Goal: Transaction & Acquisition: Purchase product/service

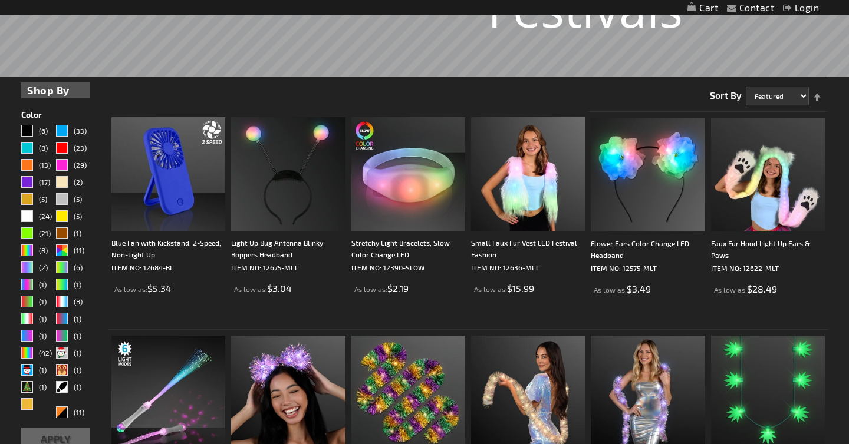
scroll to position [242, 0]
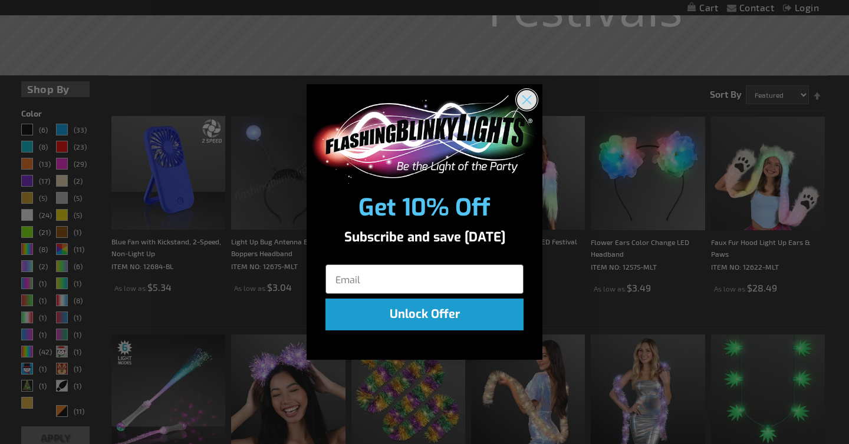
click at [523, 96] on icon "Close dialog" at bounding box center [527, 100] width 8 height 8
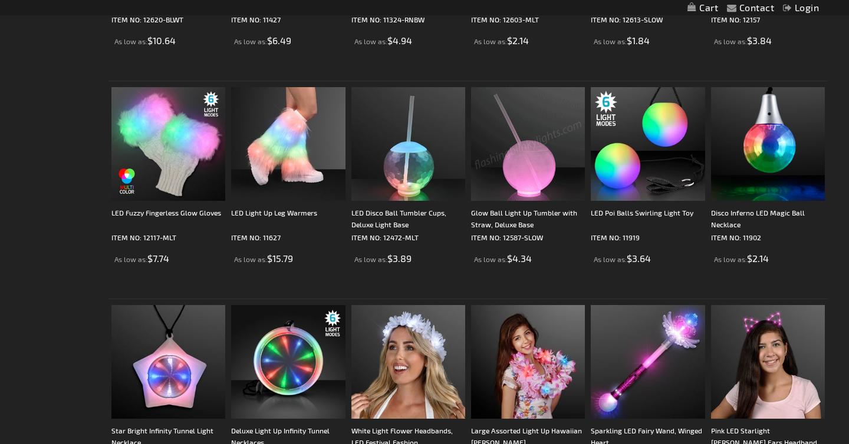
scroll to position [1581, 0]
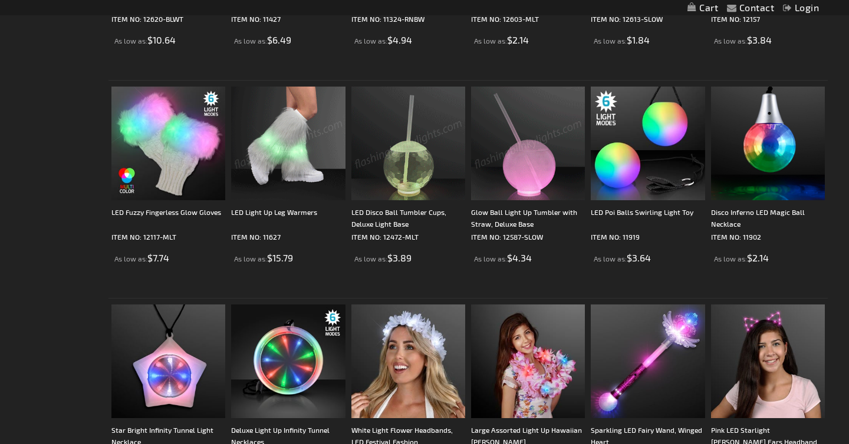
click at [297, 179] on img at bounding box center [288, 144] width 114 height 114
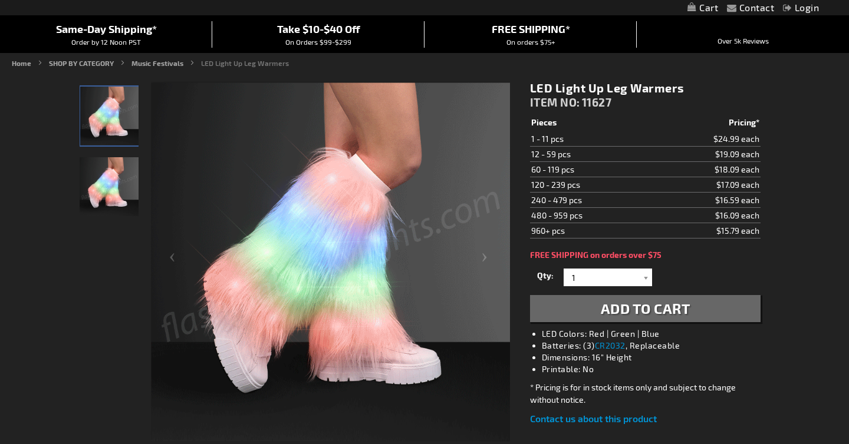
scroll to position [104, 0]
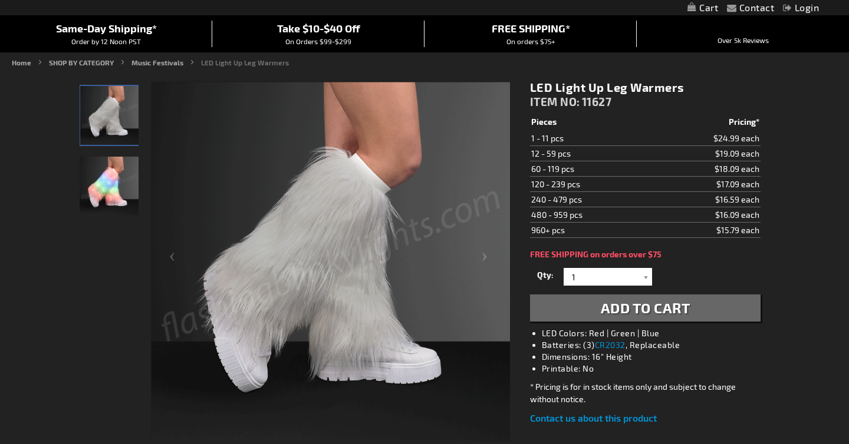
click at [113, 192] on img "LED Light Up Leg Warmers" at bounding box center [109, 186] width 59 height 59
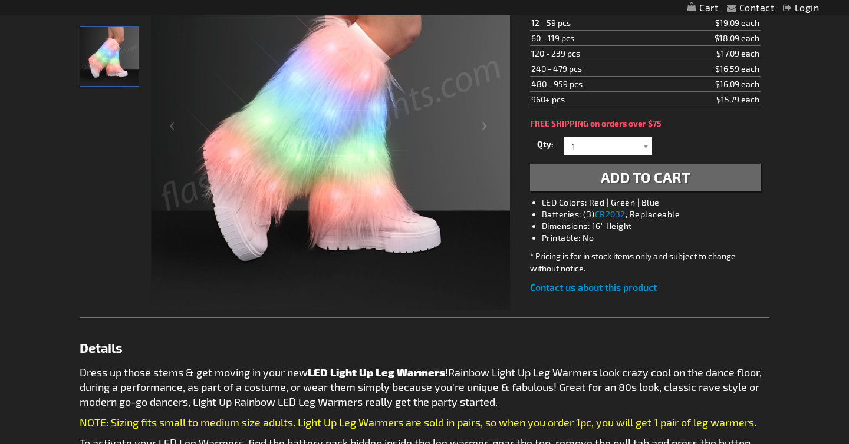
scroll to position [190, 0]
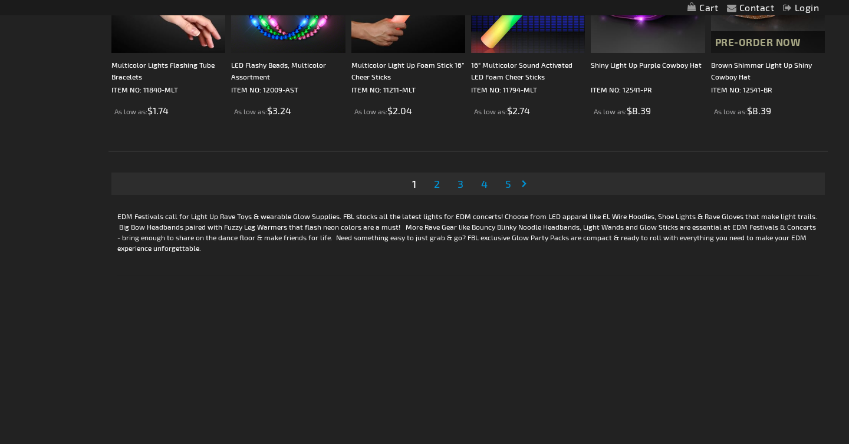
scroll to position [2383, 0]
click at [434, 186] on span "2" at bounding box center [437, 183] width 6 height 13
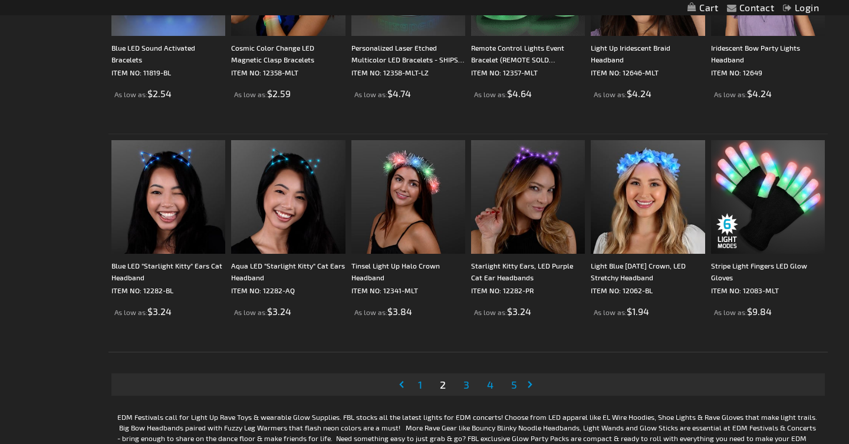
scroll to position [2182, 0]
click at [465, 389] on span "3" at bounding box center [466, 384] width 6 height 13
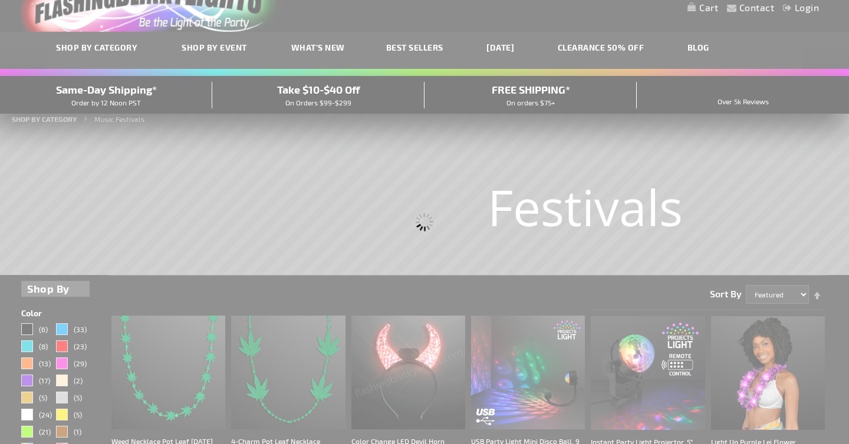
scroll to position [18, 0]
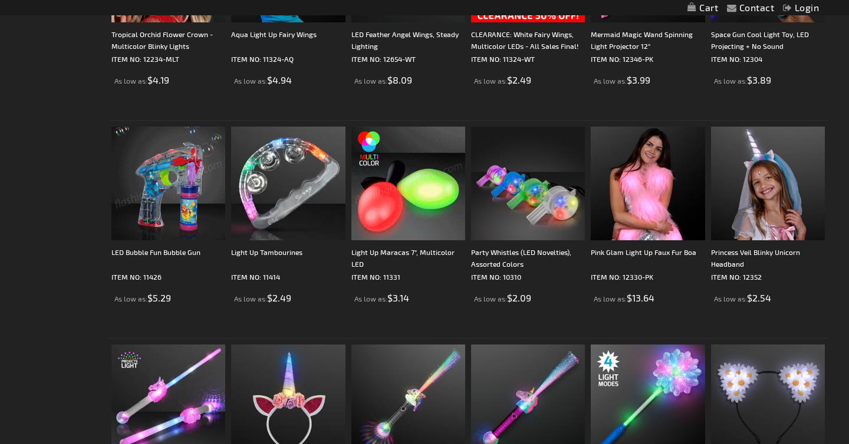
scroll to position [1105, 0]
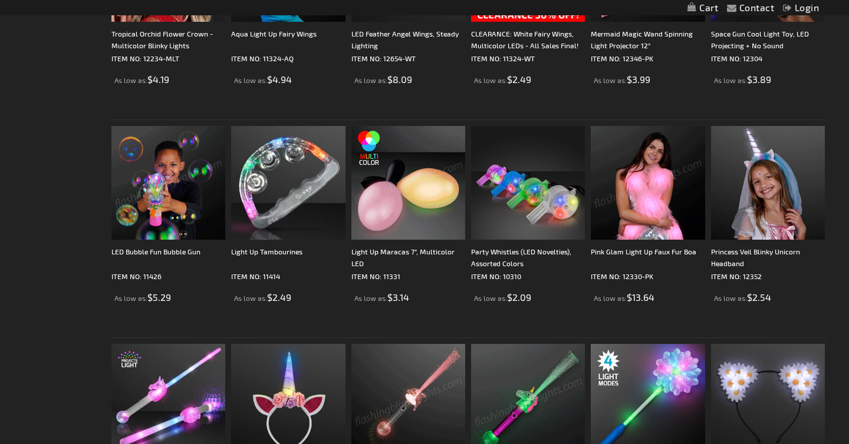
click at [625, 196] on img at bounding box center [648, 183] width 114 height 114
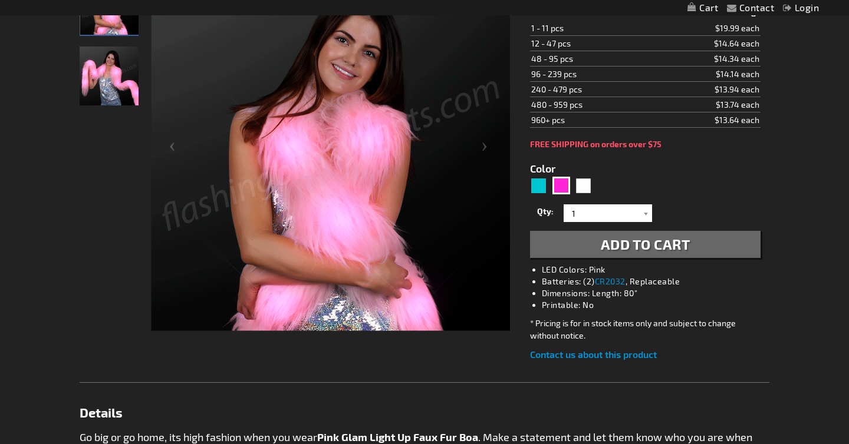
scroll to position [217, 0]
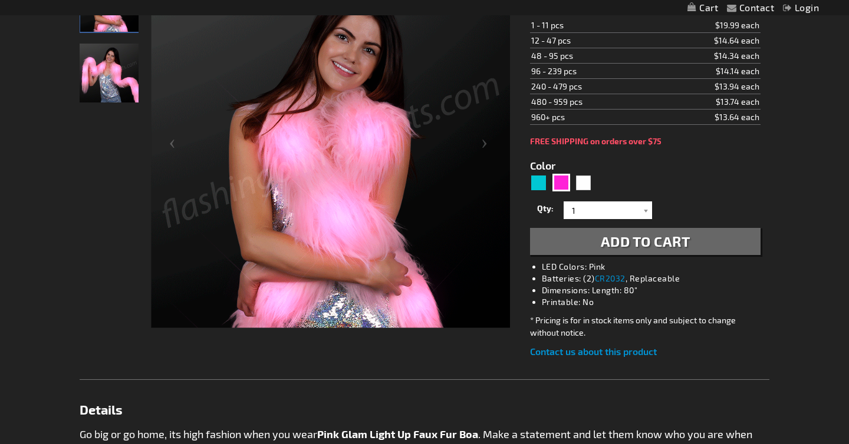
click at [607, 244] on span "Add to Cart" at bounding box center [646, 241] width 90 height 17
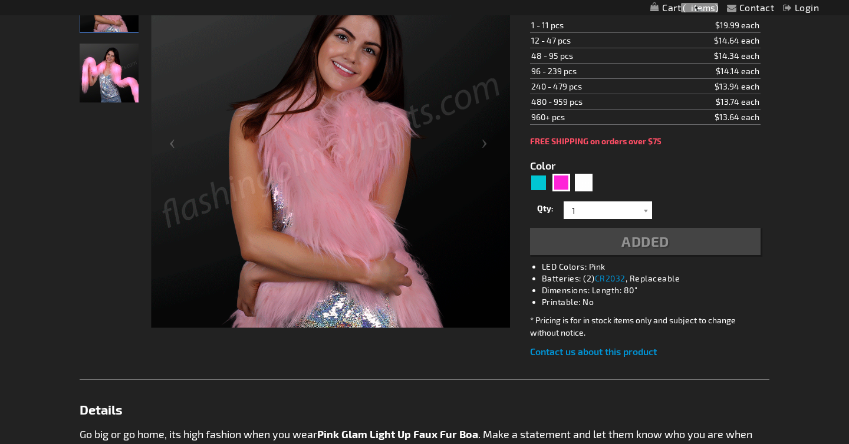
scroll to position [243, 0]
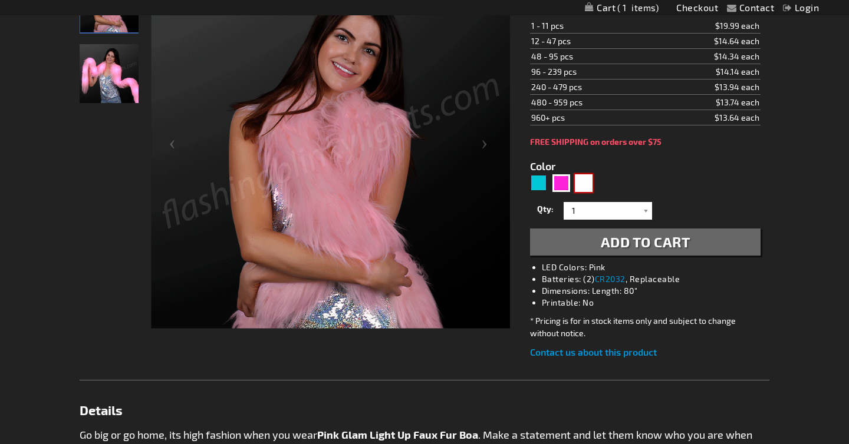
click at [582, 186] on div "White" at bounding box center [584, 183] width 18 height 18
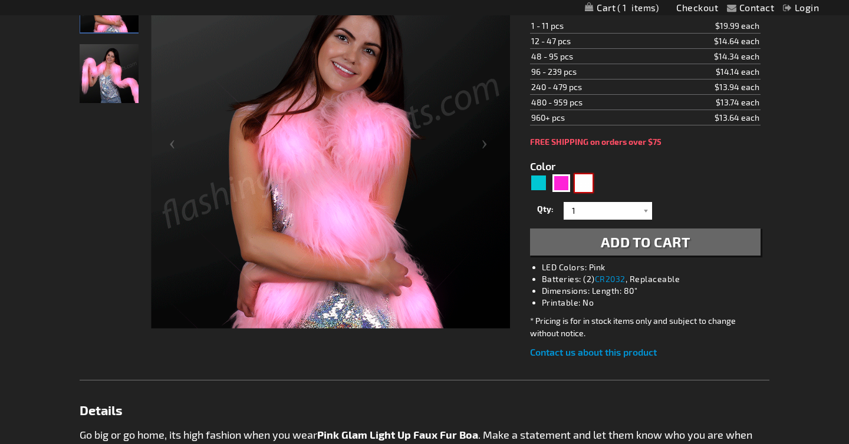
type input "5646"
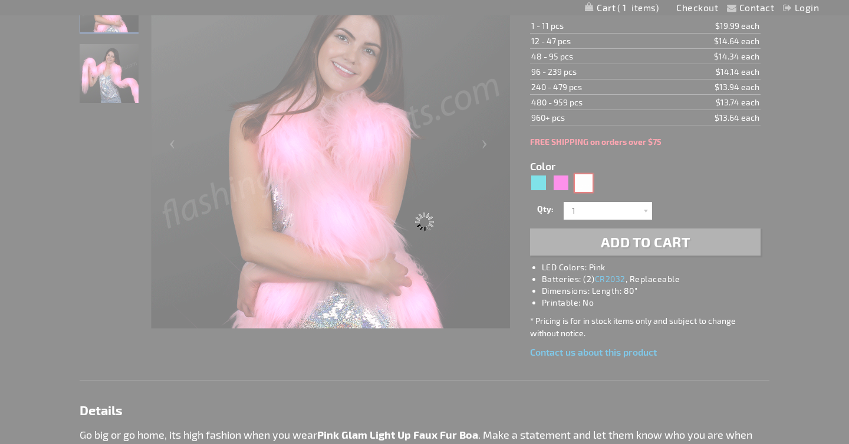
type input "12330-WT"
type input "Customize - White Lights Faux Fur Boa, LED Fashion - ITEM NO: 12330-WT"
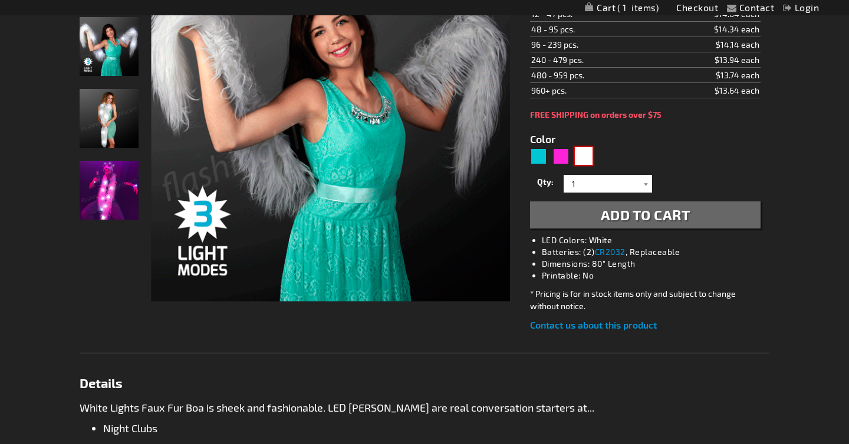
scroll to position [217, 0]
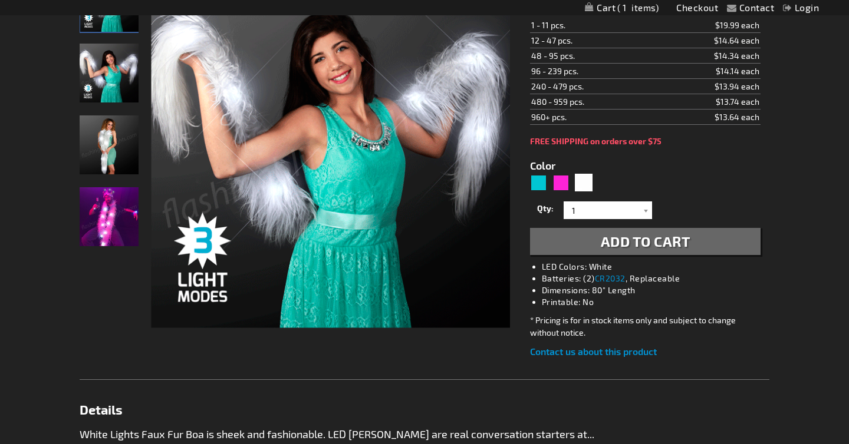
click at [590, 251] on button "Add to Cart" at bounding box center [645, 241] width 231 height 27
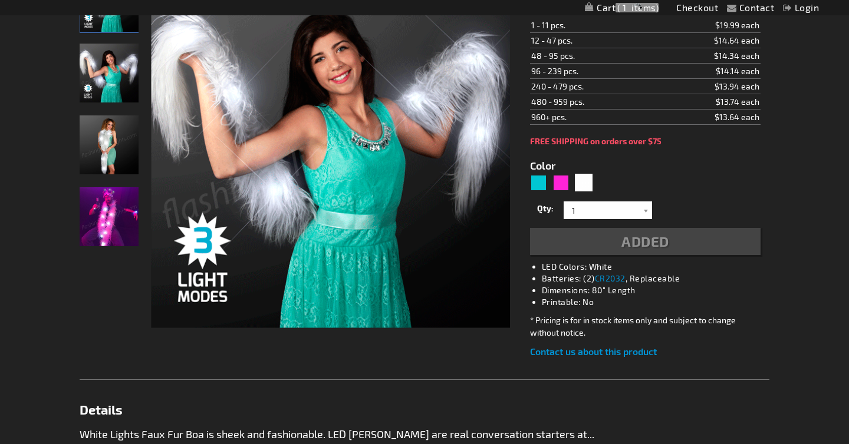
scroll to position [243, 0]
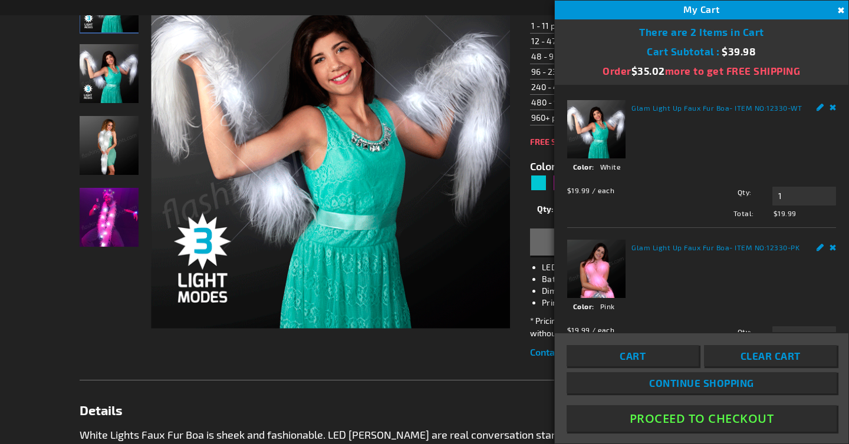
click at [512, 231] on div "Skip to the end of the images gallery Skip to the beginning of the images galle…" at bounding box center [301, 148] width 442 height 361
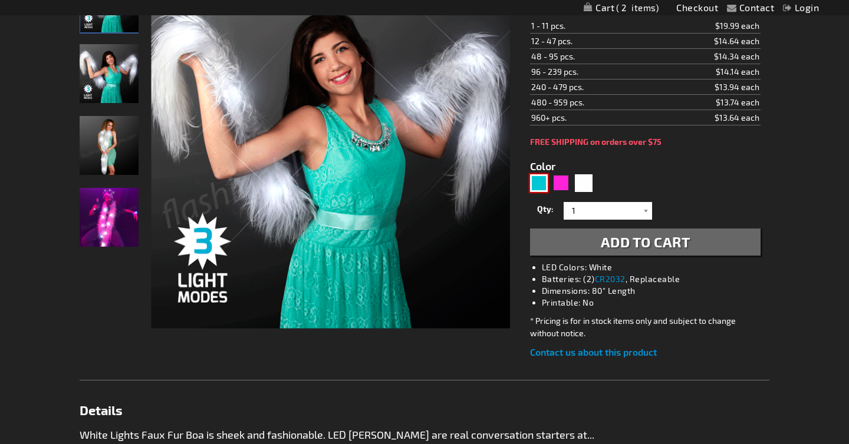
click at [536, 186] on div "Turquoise" at bounding box center [539, 183] width 18 height 18
type input "5653"
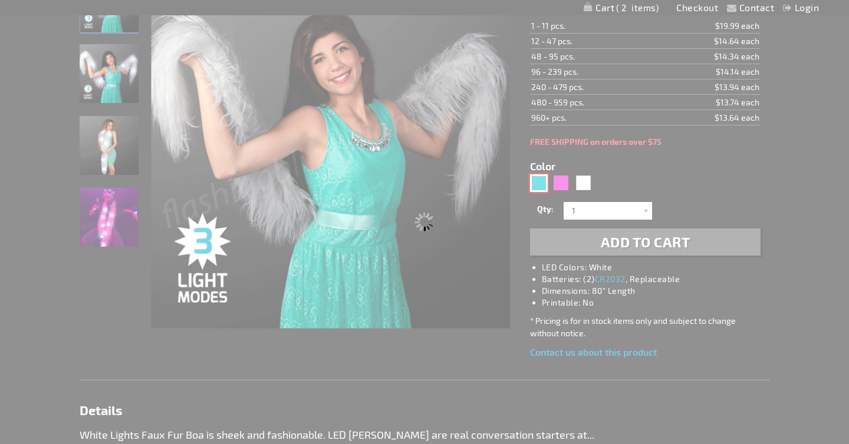
type input "12330-AQ"
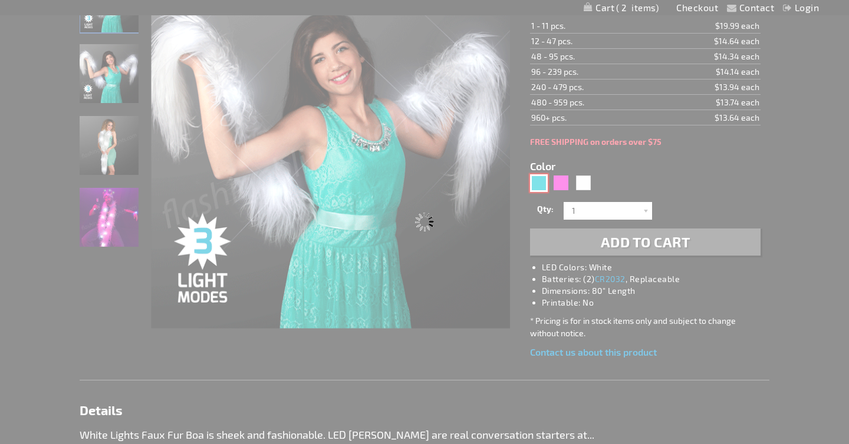
type input "Customize - Aqua Glam Light Up Faux Fur Boa - ITEM NO: 12330-AQ"
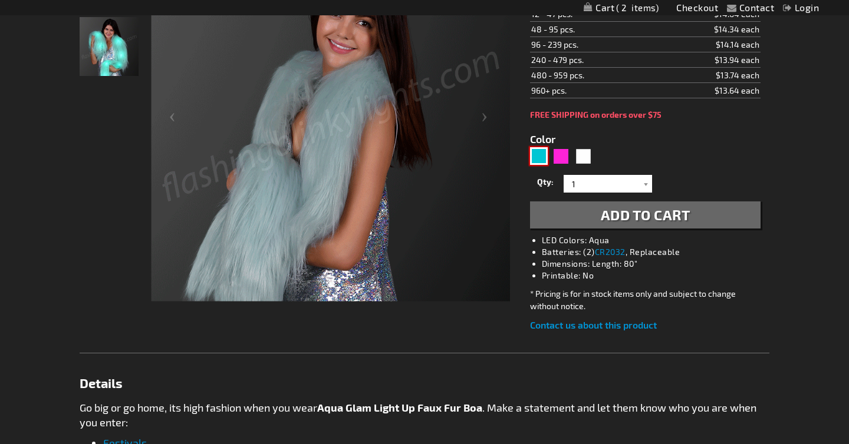
scroll to position [217, 0]
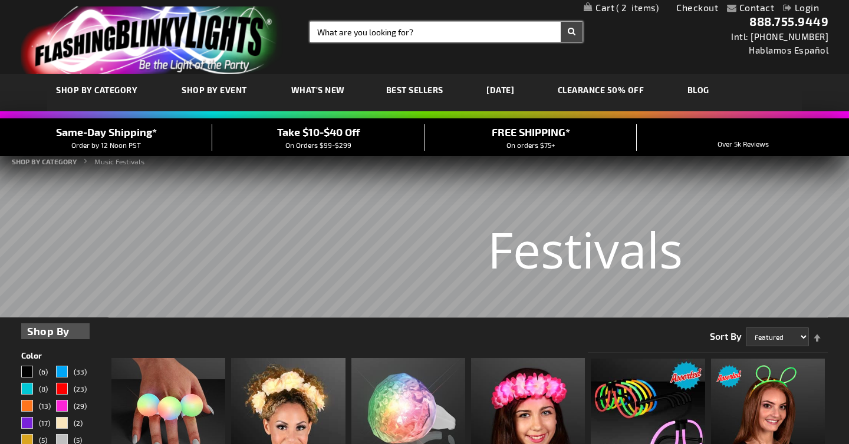
click at [485, 33] on input "Search" at bounding box center [446, 32] width 272 height 20
type input "leg warmers"
click at [561, 22] on button "Search" at bounding box center [572, 32] width 22 height 20
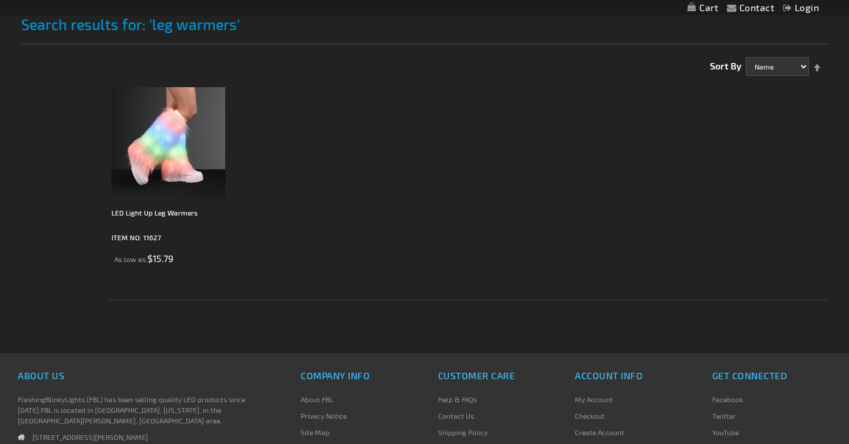
scroll to position [209, 0]
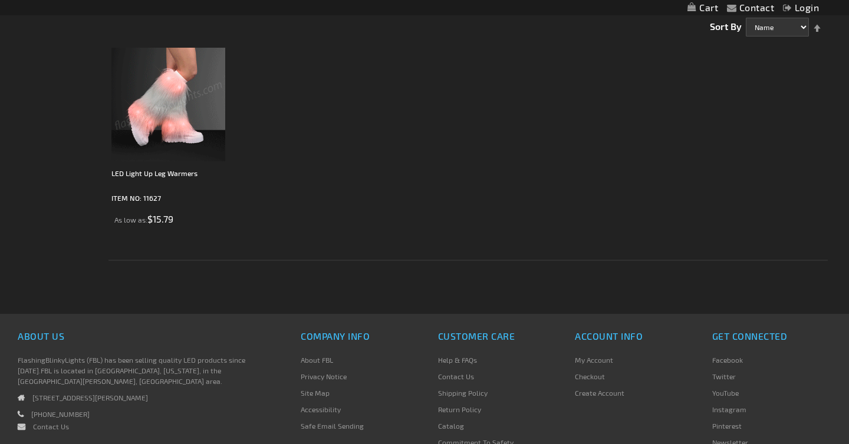
click at [155, 101] on img at bounding box center [168, 105] width 114 height 114
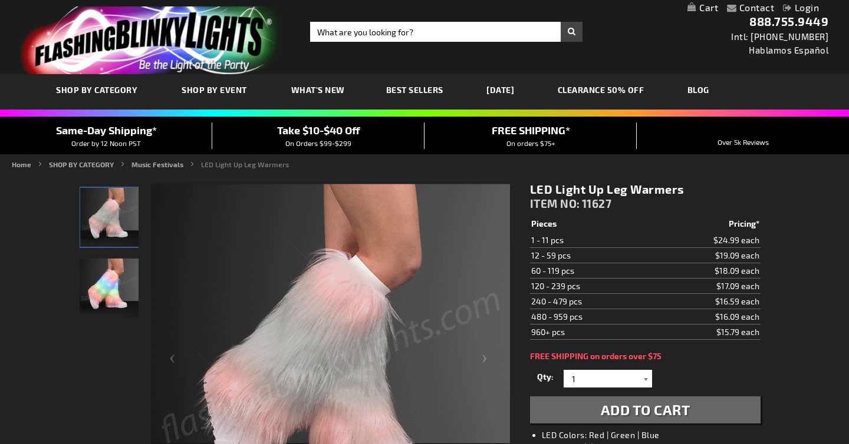
click at [643, 381] on div at bounding box center [646, 379] width 12 height 18
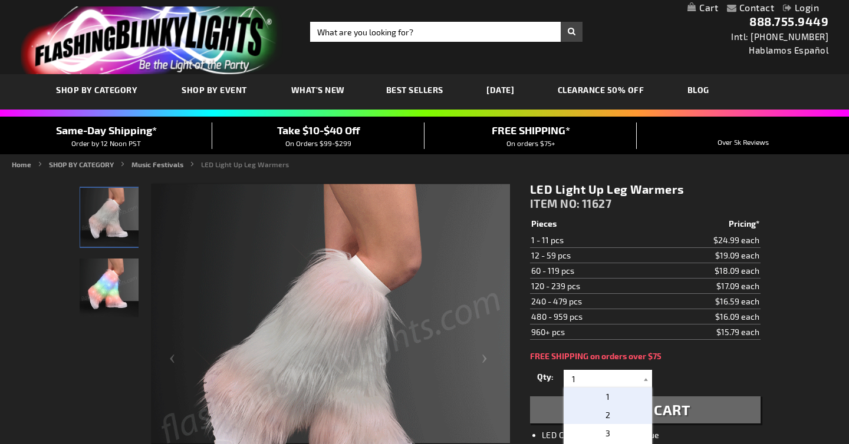
click at [620, 411] on p "2" at bounding box center [608, 415] width 88 height 18
type input "2"
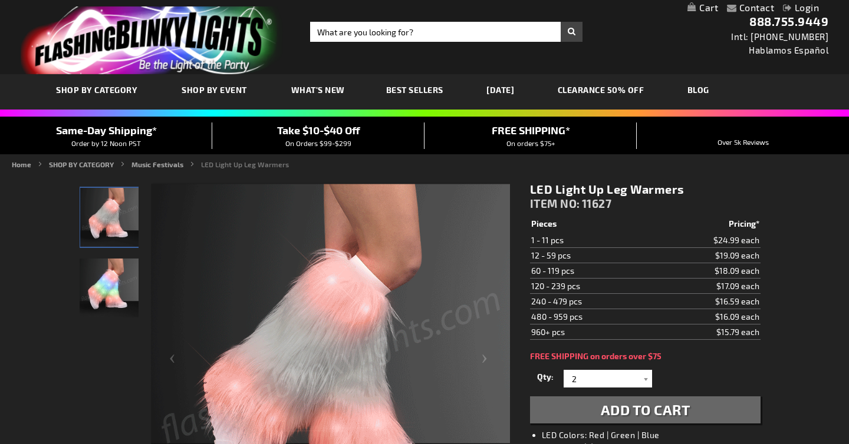
click at [624, 415] on span "Add to Cart" at bounding box center [646, 409] width 90 height 17
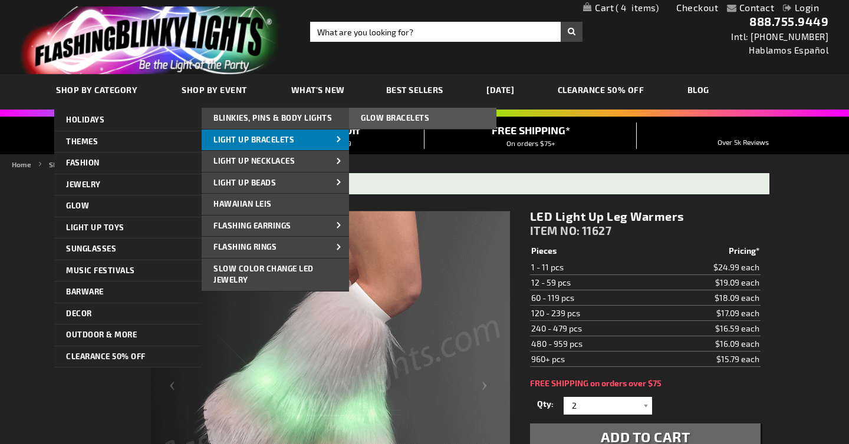
click at [284, 141] on span "Light Up Bracelets" at bounding box center [253, 139] width 81 height 9
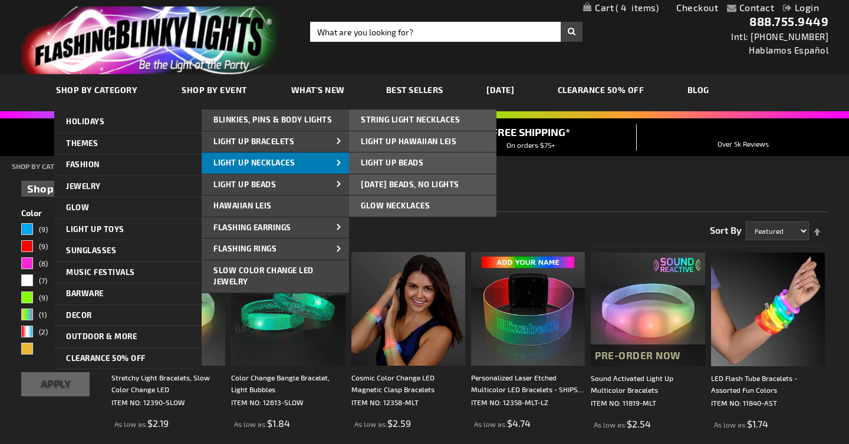
click at [246, 160] on span "Light Up Necklaces" at bounding box center [253, 162] width 81 height 9
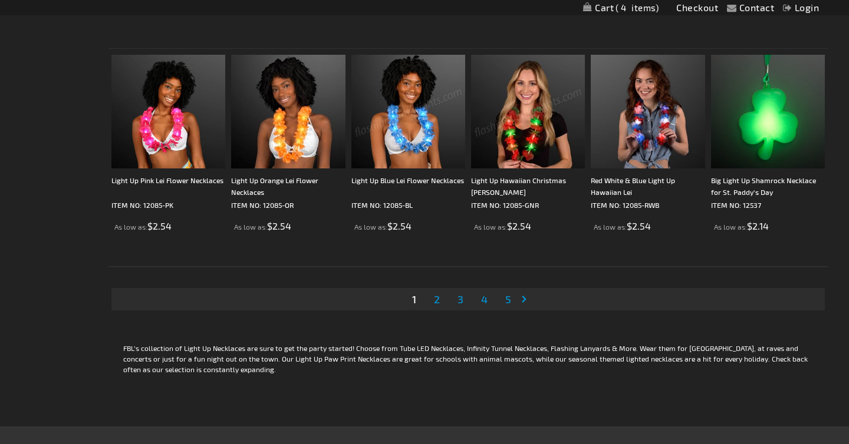
scroll to position [2163, 0]
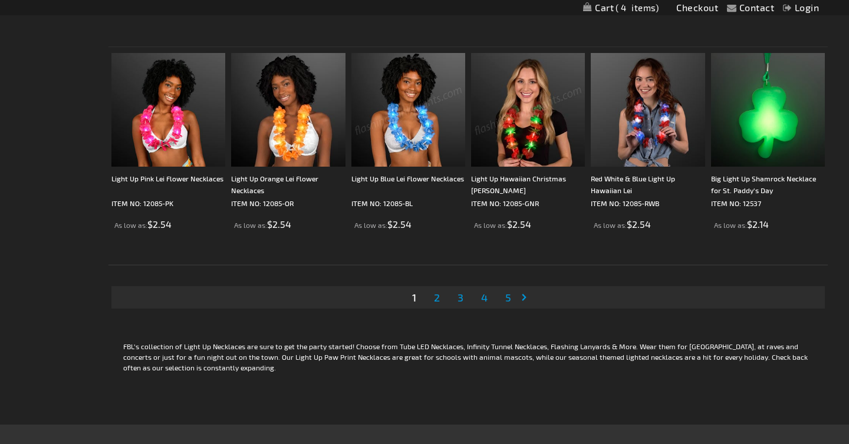
click at [438, 299] on span "2" at bounding box center [437, 297] width 6 height 13
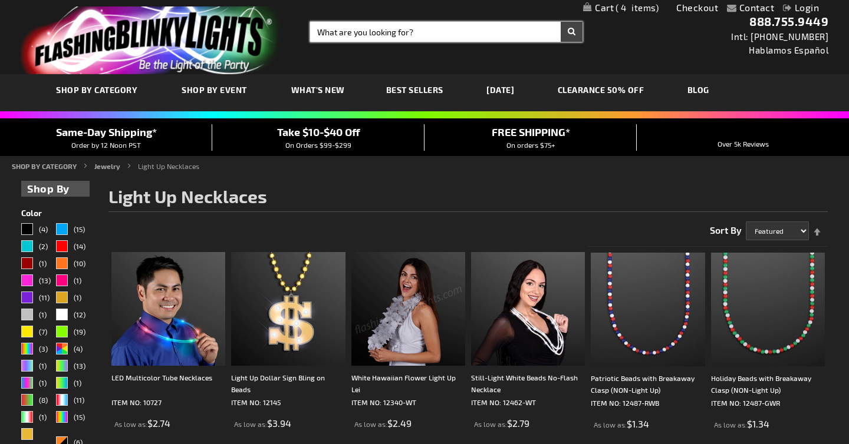
click at [399, 31] on input "Search" at bounding box center [446, 32] width 272 height 20
type input "choker"
click at [561, 22] on button "Search" at bounding box center [572, 32] width 22 height 20
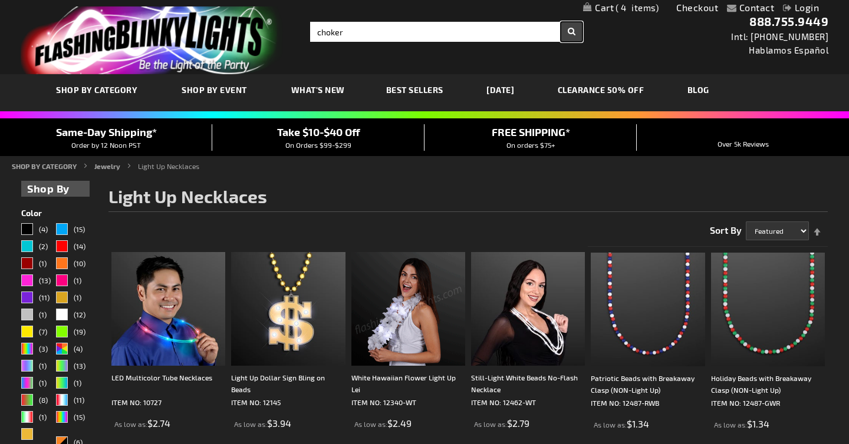
click at [578, 32] on button "Search" at bounding box center [572, 32] width 22 height 20
click at [570, 33] on button "Search" at bounding box center [572, 32] width 22 height 20
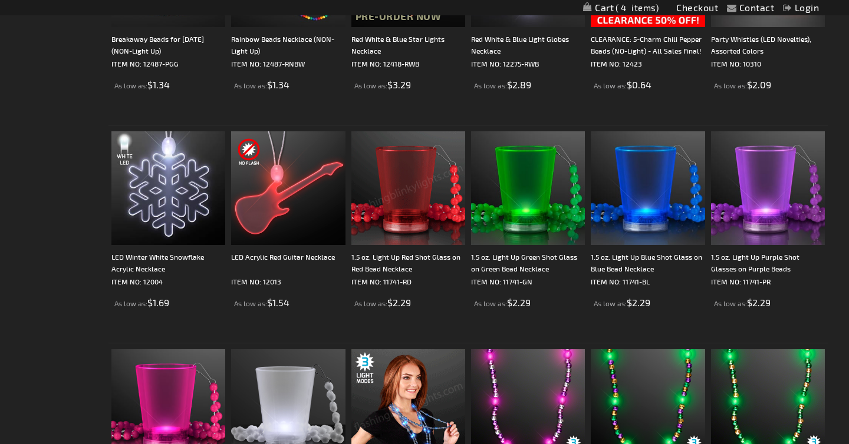
scroll to position [584, 0]
